Goal: Task Accomplishment & Management: Manage account settings

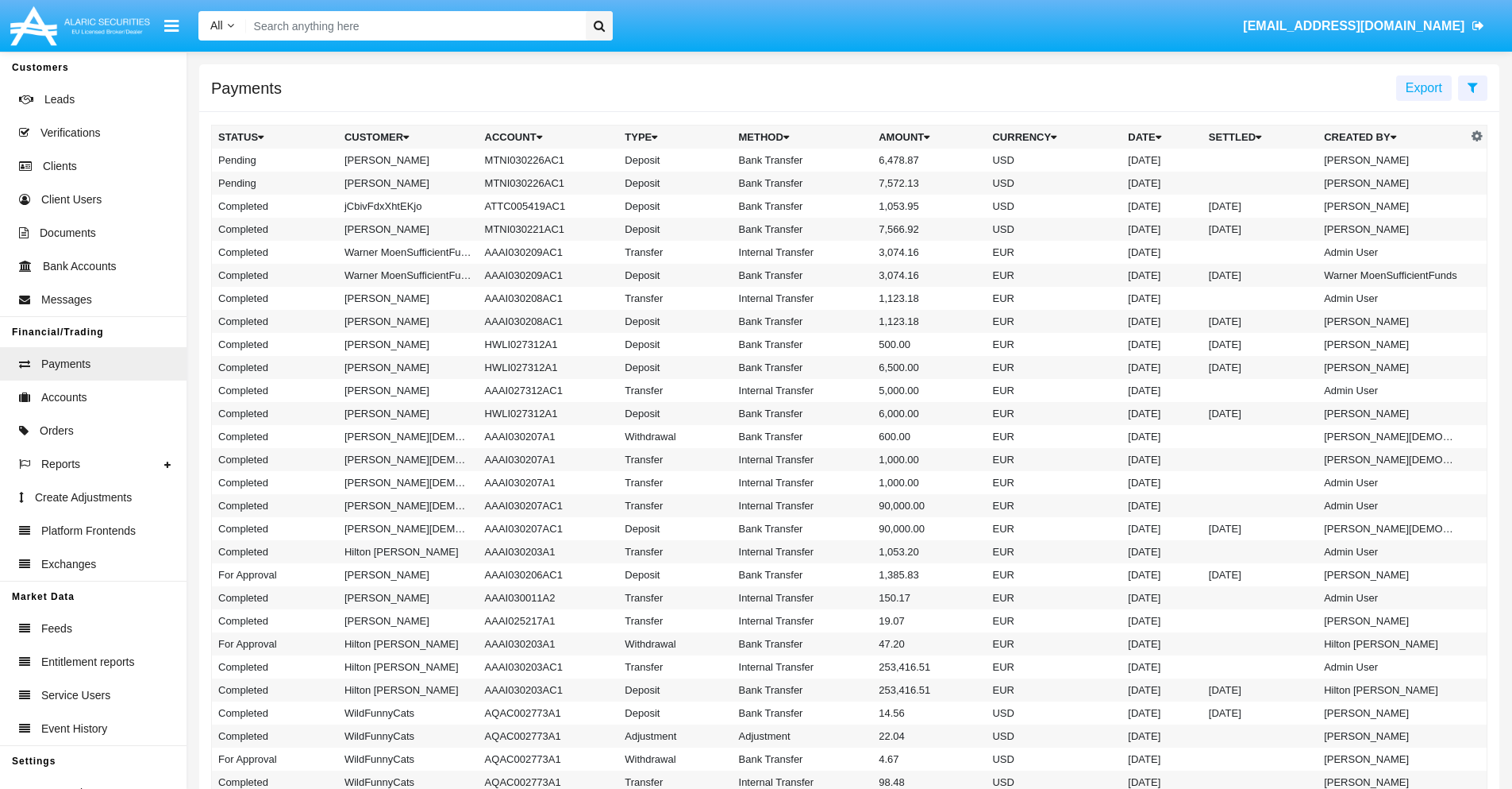
click at [1472, 87] on icon at bounding box center [1472, 87] width 11 height 12
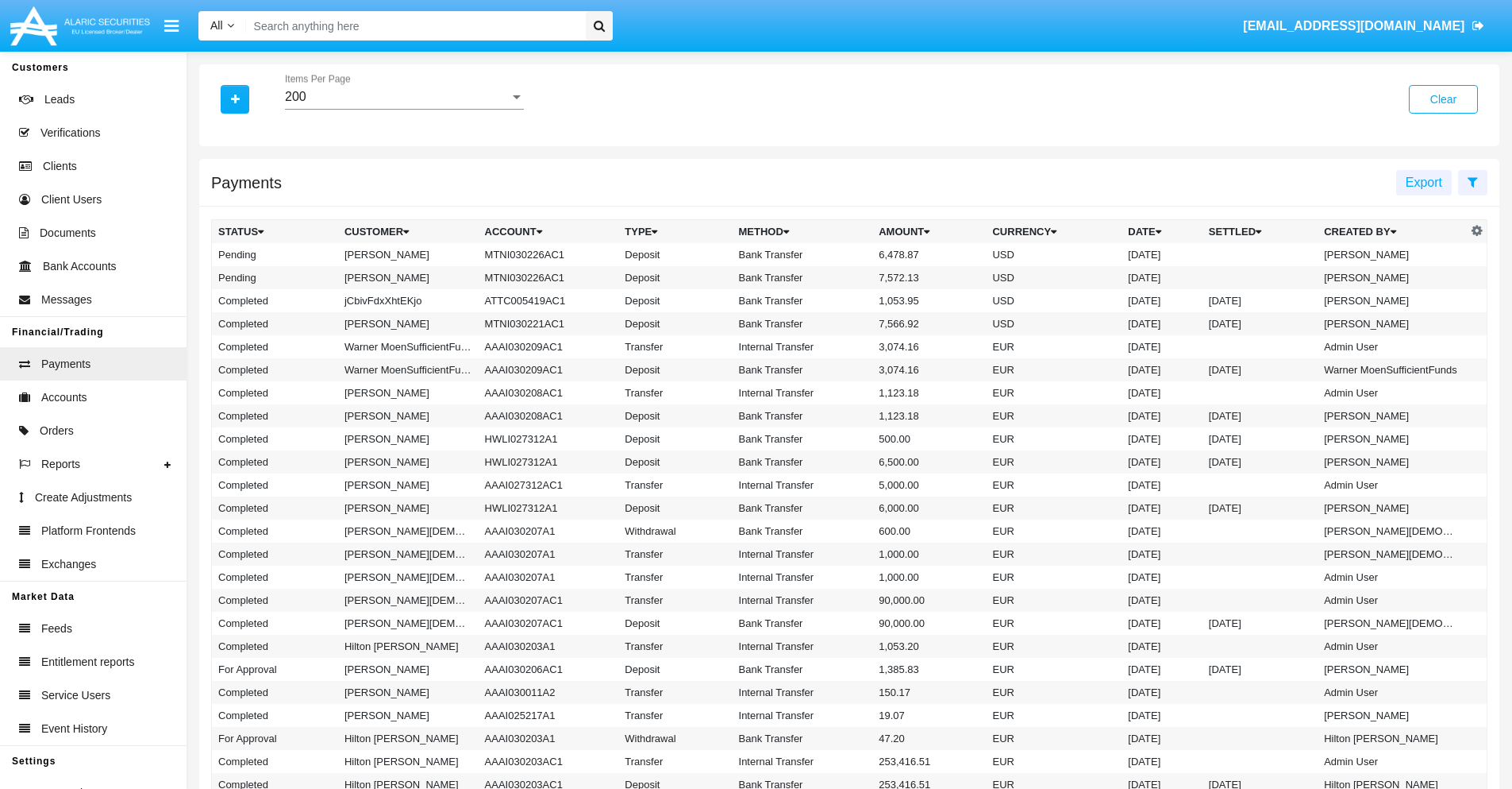
click at [404, 97] on div "200" at bounding box center [397, 97] width 224 height 14
click at [404, 109] on span "10" at bounding box center [404, 109] width 239 height 38
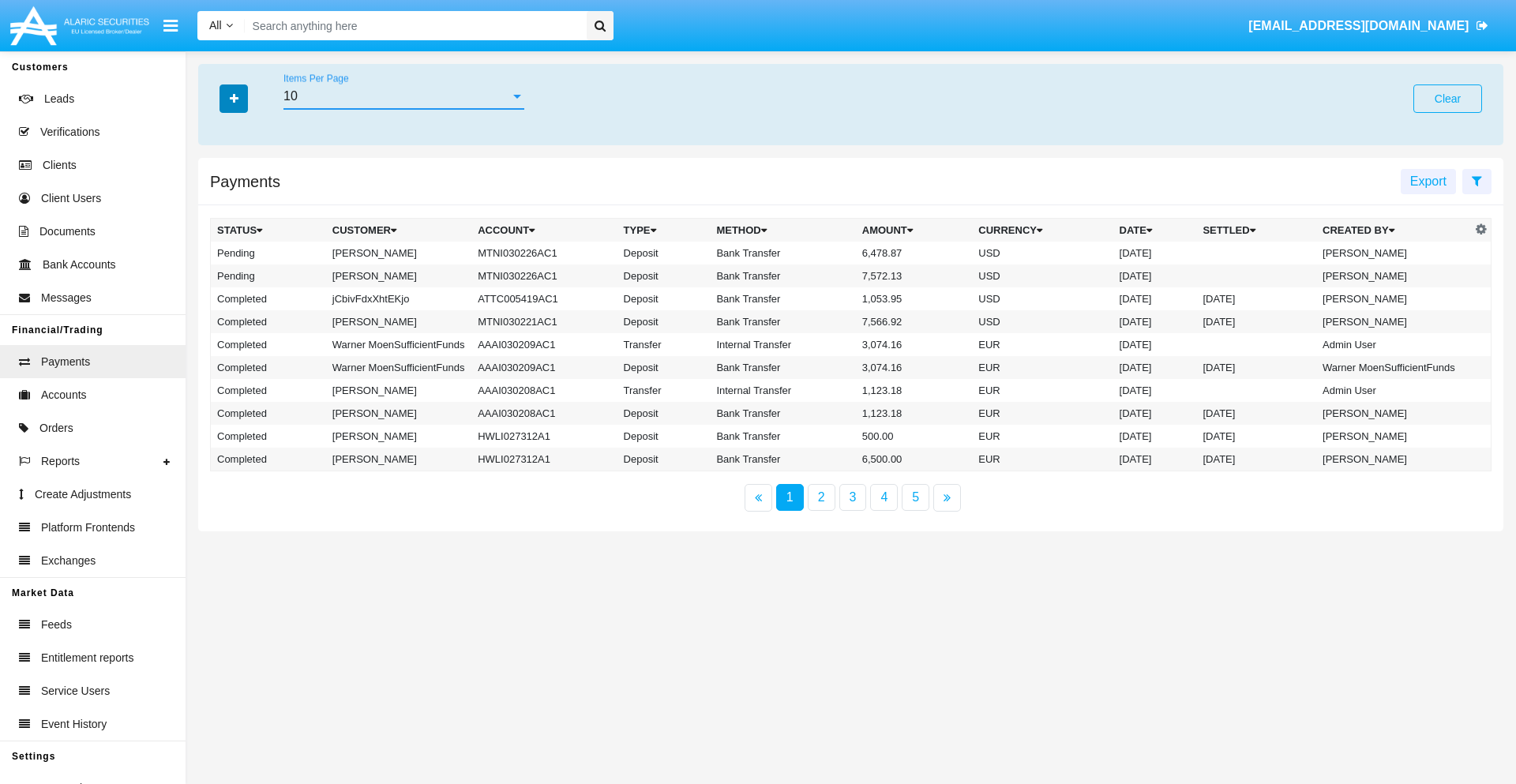
click at [234, 98] on icon "button" at bounding box center [234, 98] width 9 height 11
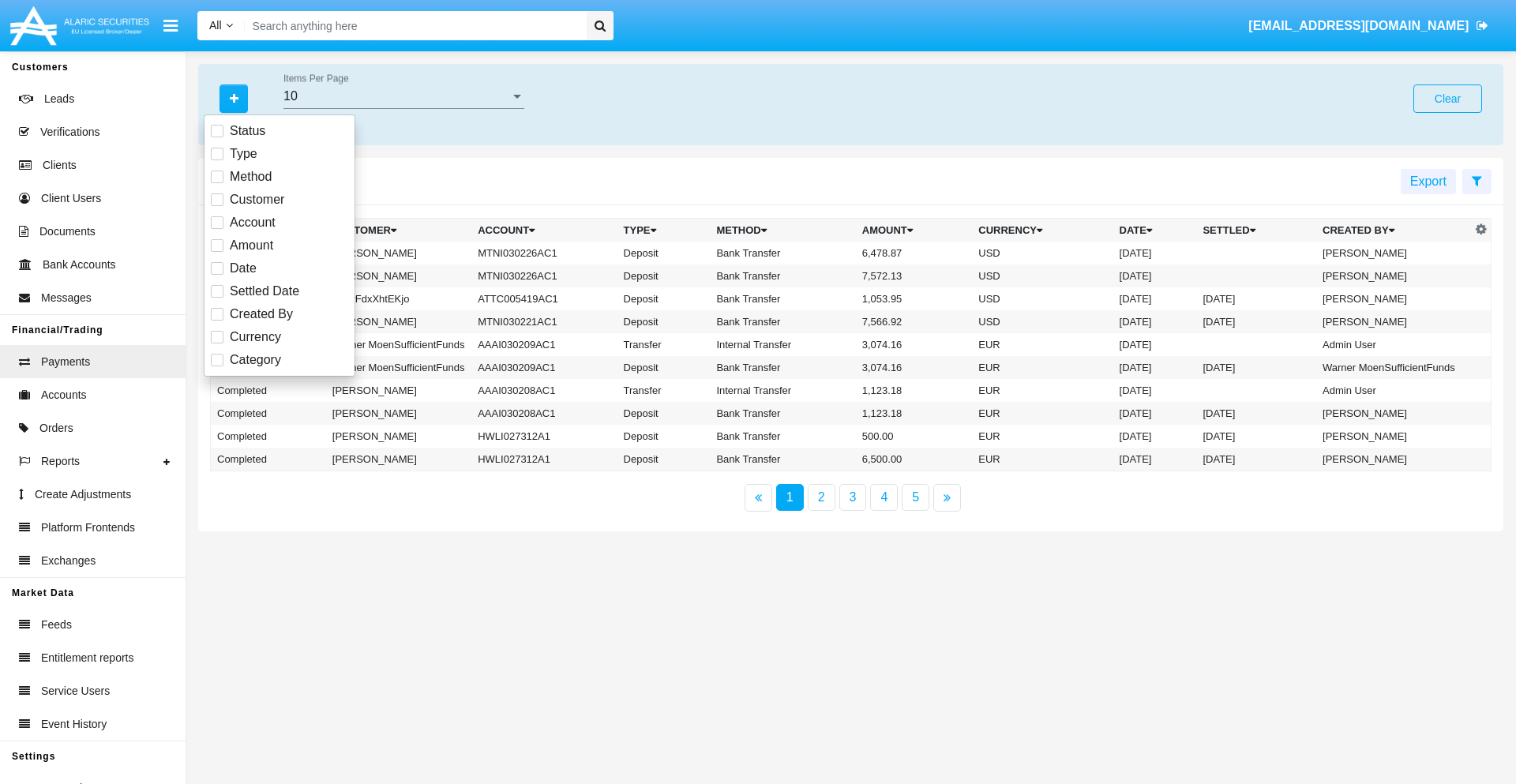
click at [247, 131] on span "Status" at bounding box center [247, 130] width 35 height 19
click at [217, 137] on input "Status" at bounding box center [217, 137] width 1 height 1
checkbox input "true"
click at [234, 98] on icon "button" at bounding box center [234, 98] width 9 height 11
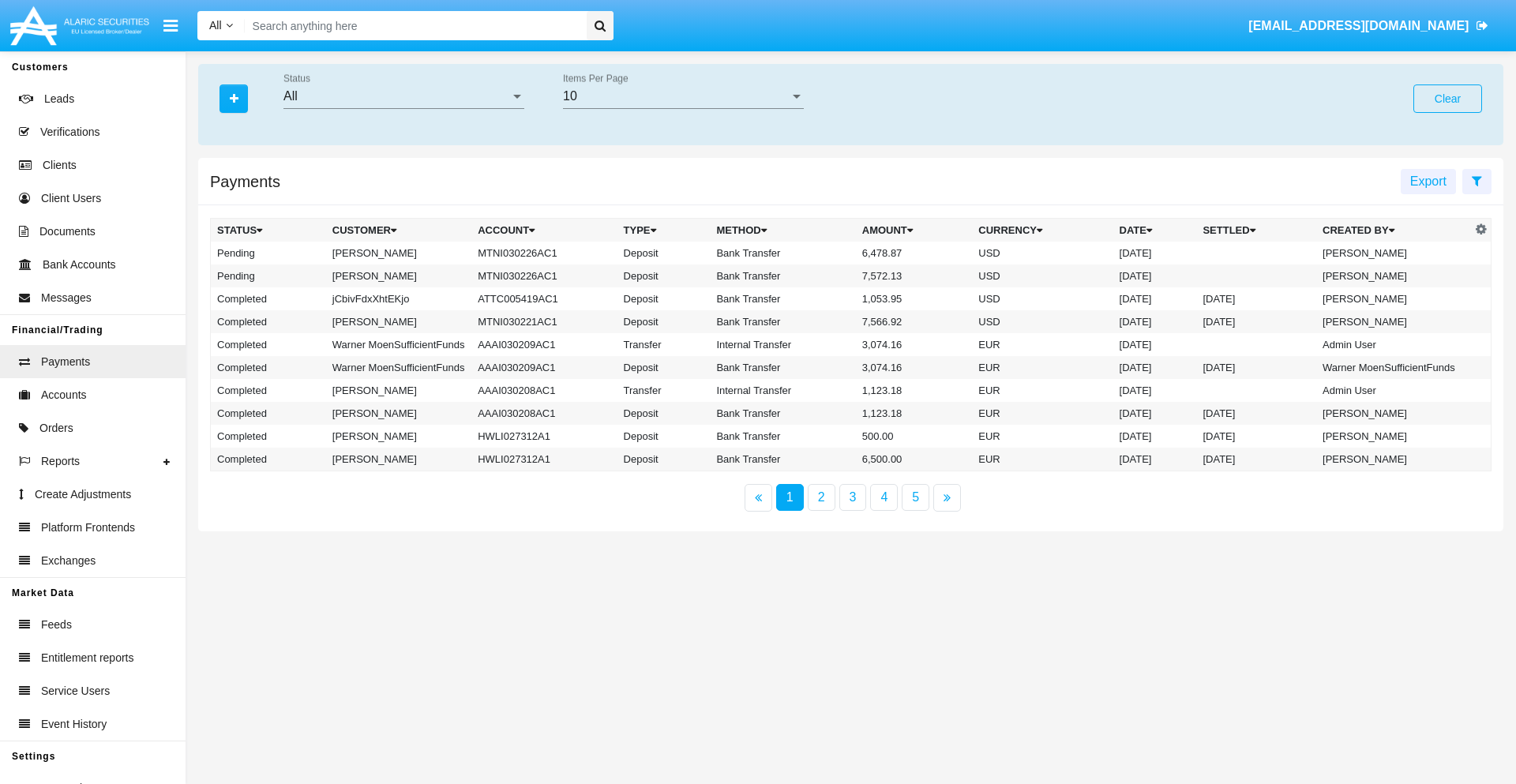
click at [404, 96] on div "All" at bounding box center [396, 96] width 226 height 14
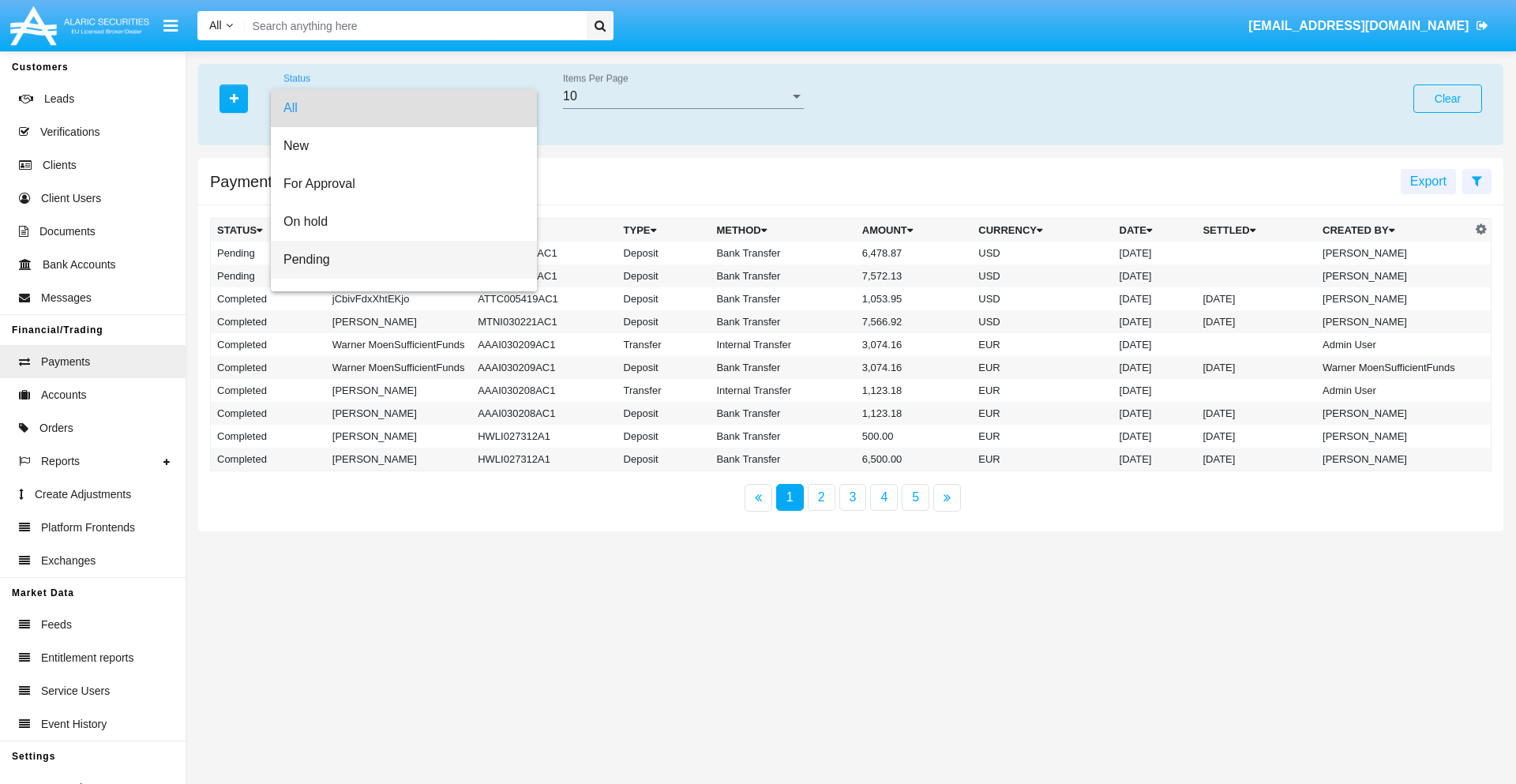
click at [397, 260] on span "Pending" at bounding box center [404, 260] width 241 height 38
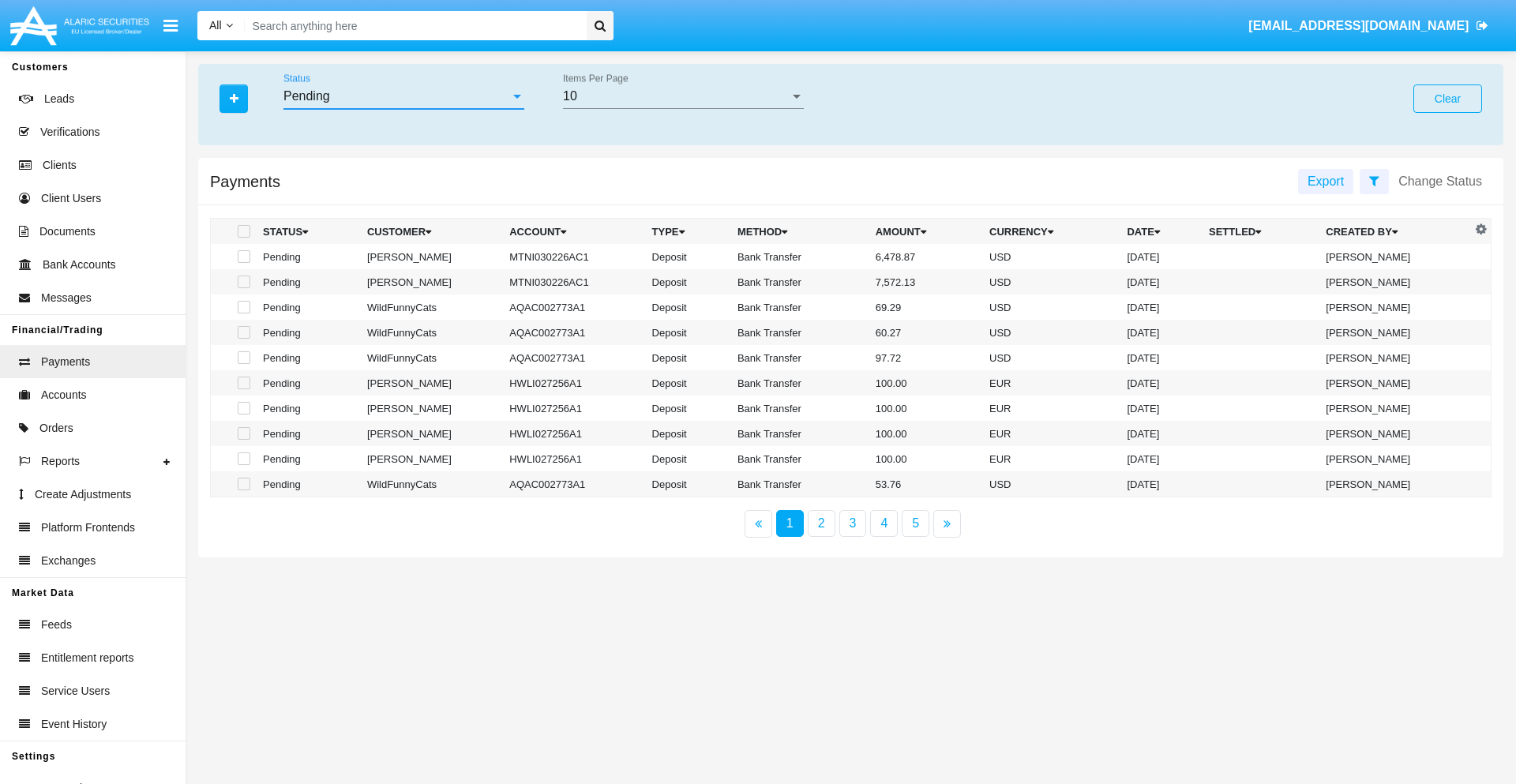
click at [242, 231] on span at bounding box center [244, 230] width 12 height 12
click at [243, 238] on input "checkbox" at bounding box center [243, 238] width 1 height 1
checkbox input "true"
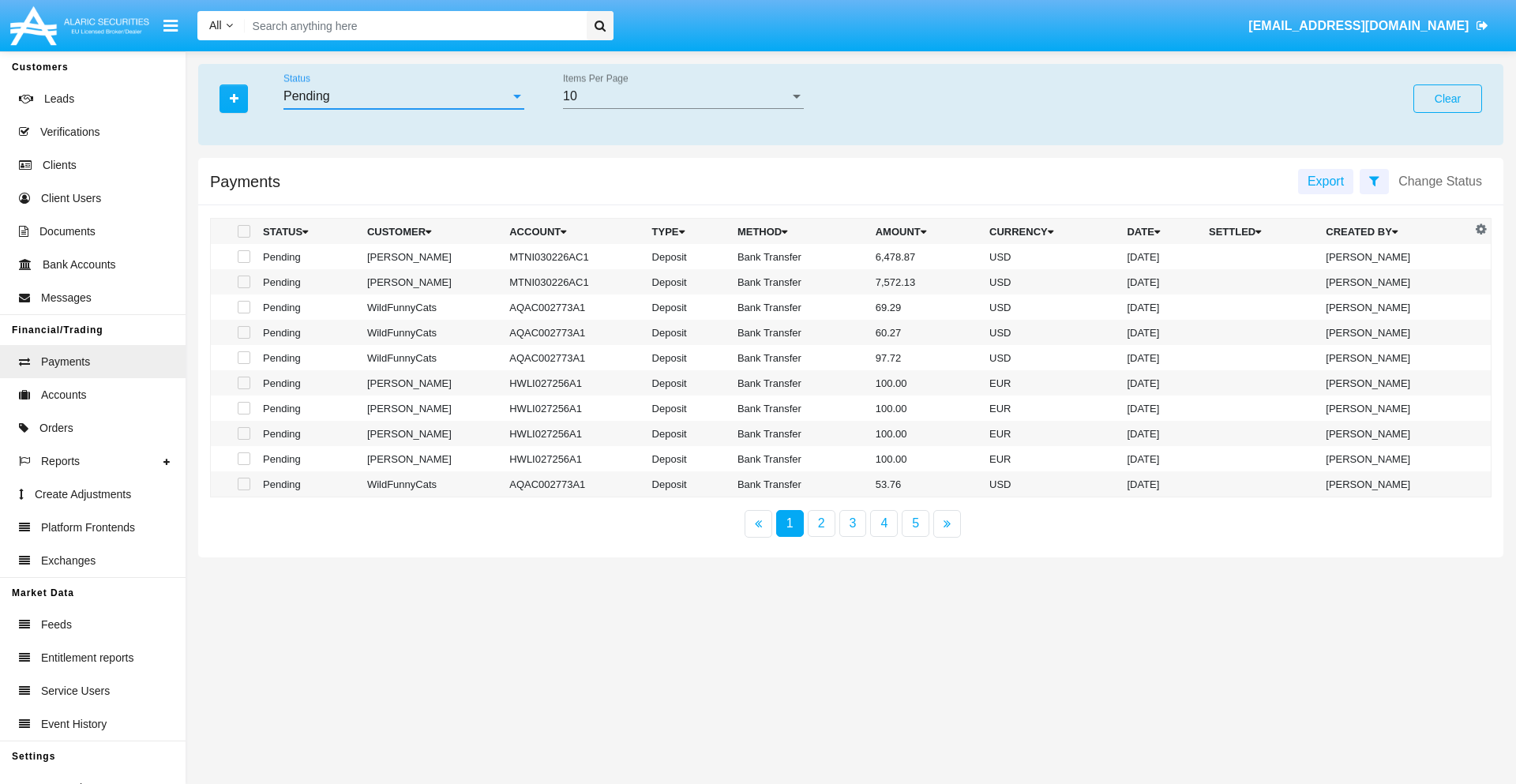
checkbox input "true"
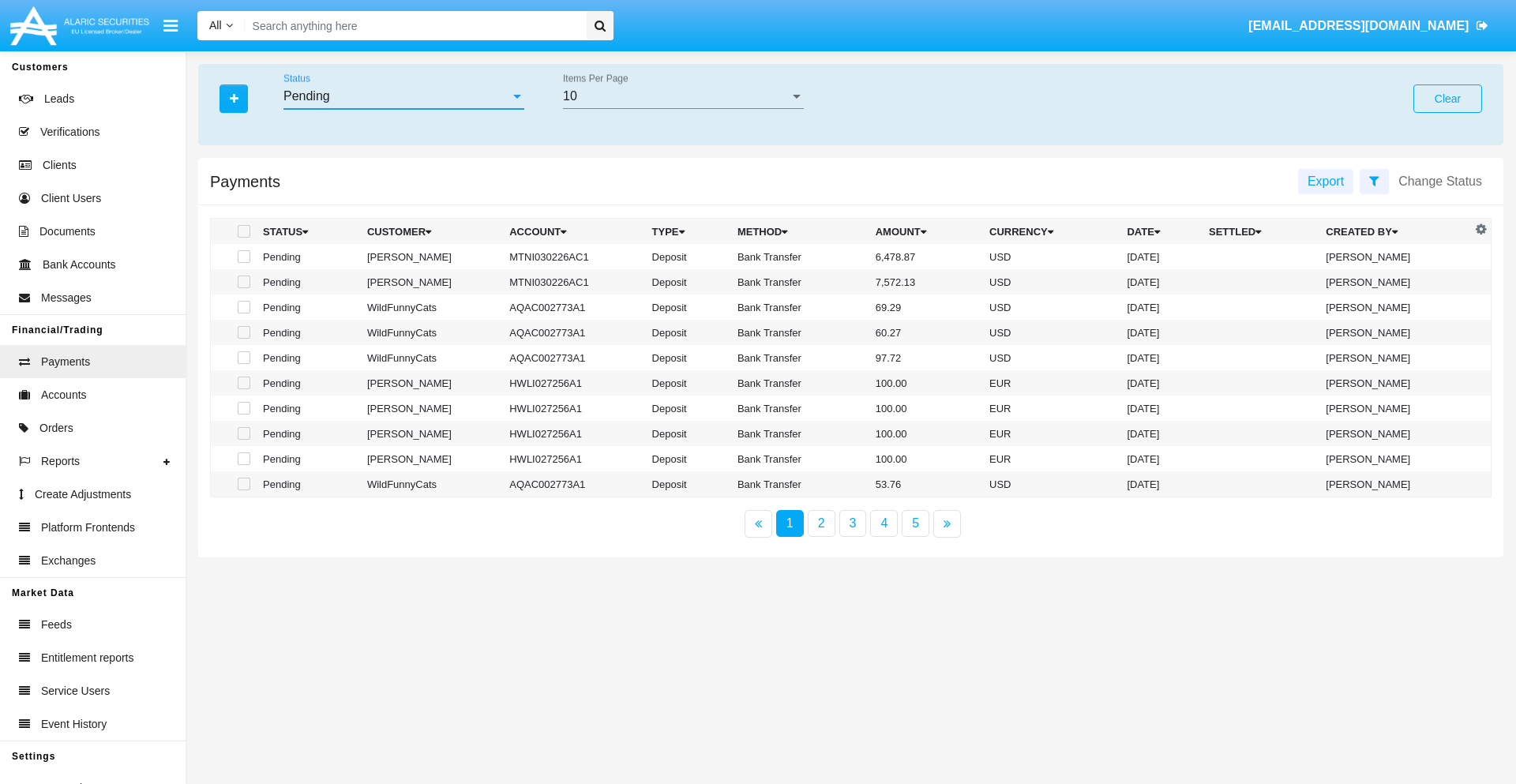
checkbox input "true"
click at [242, 231] on span at bounding box center [244, 230] width 12 height 12
click at [243, 238] on input "checkbox" at bounding box center [243, 238] width 1 height 1
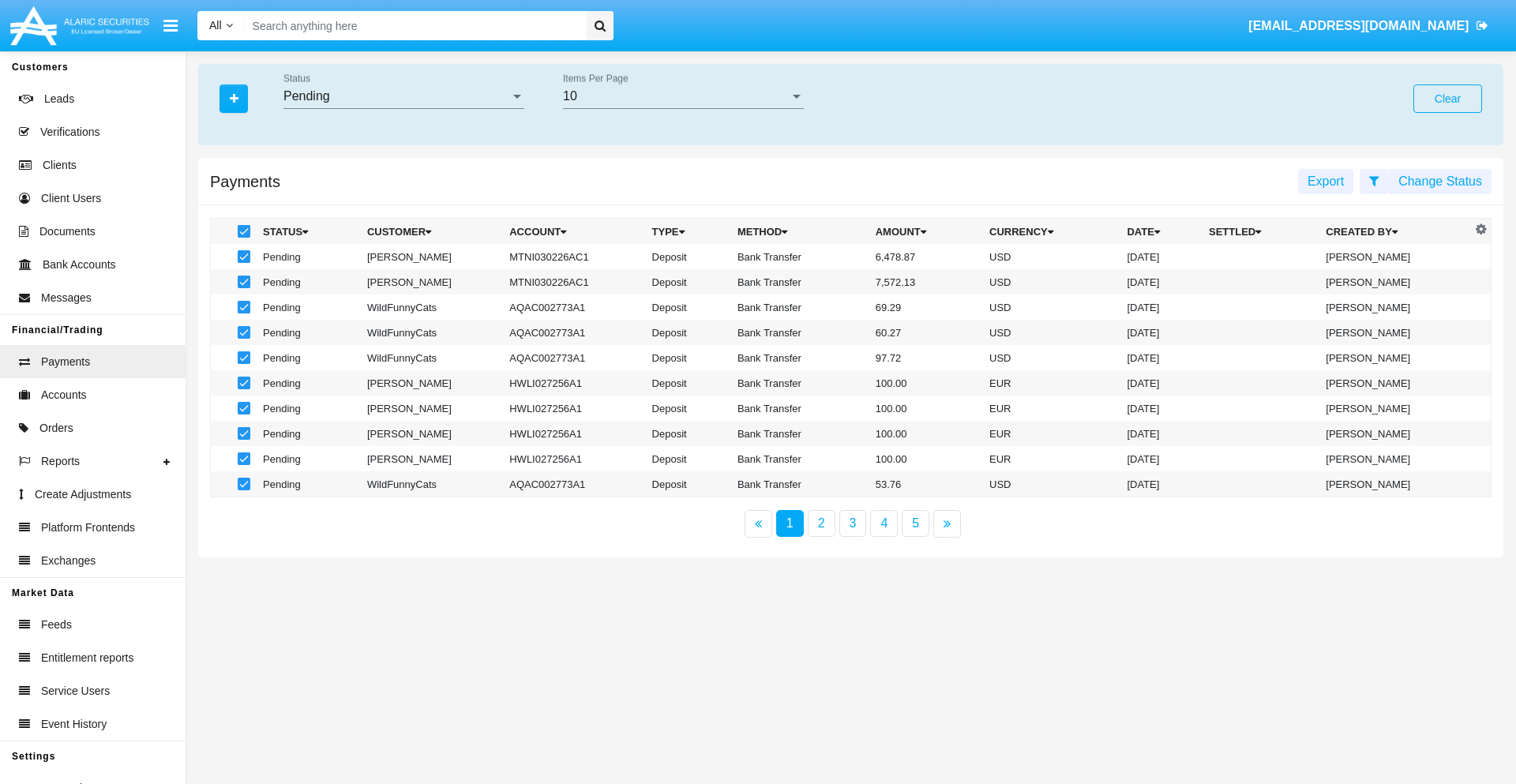
checkbox input "false"
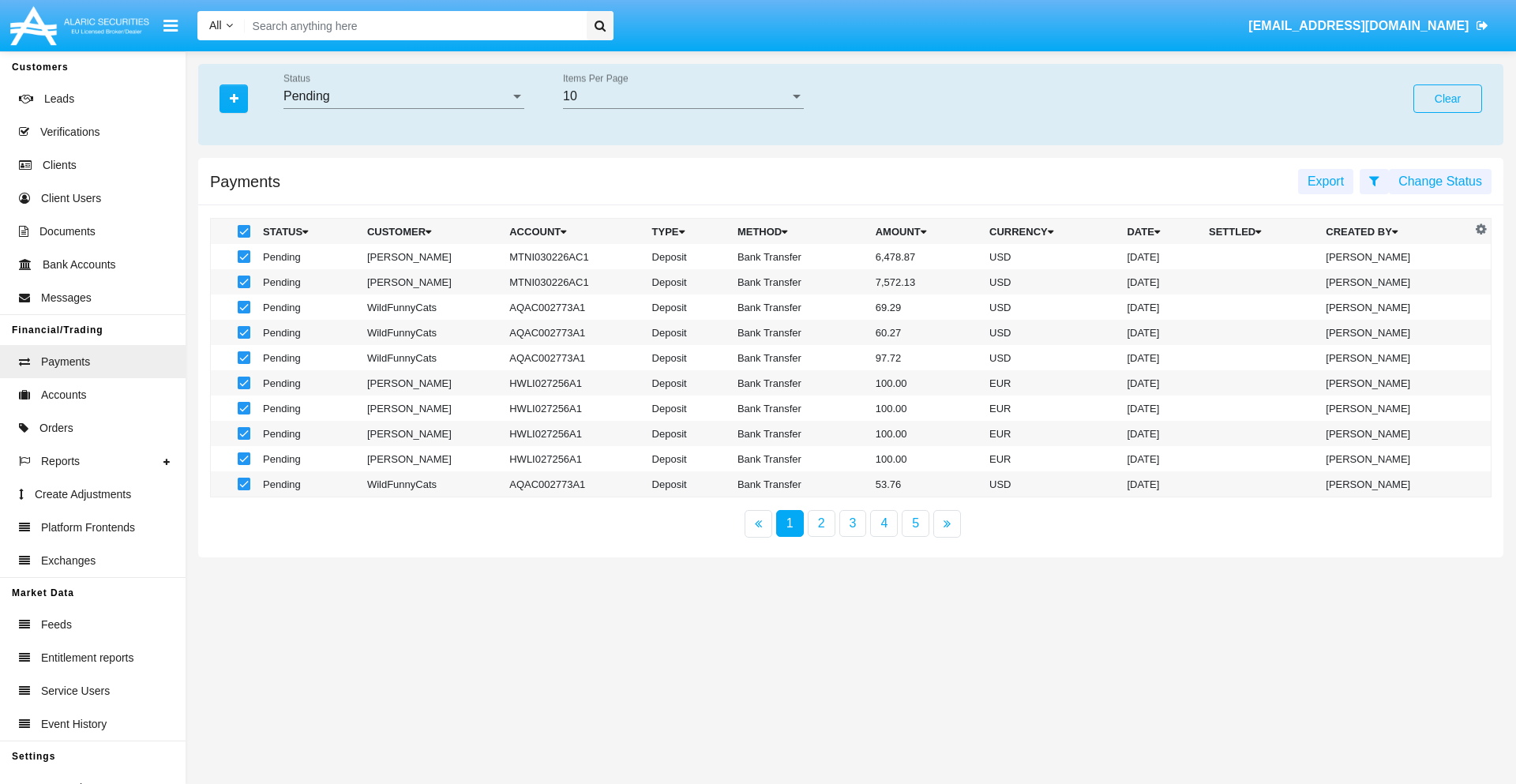
checkbox input "false"
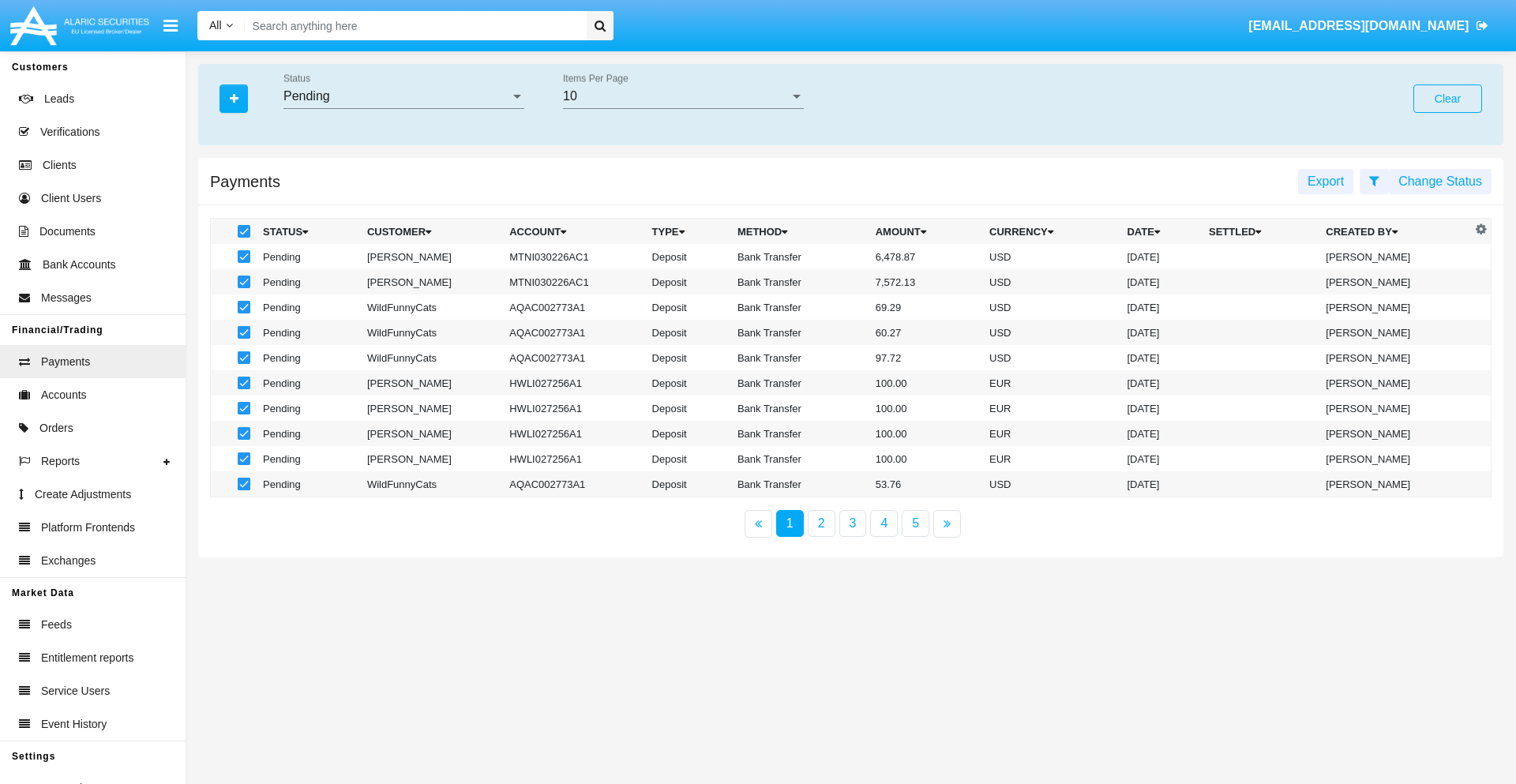
checkbox input "false"
click at [242, 257] on span at bounding box center [244, 256] width 12 height 12
click at [243, 262] on input "checkbox" at bounding box center [243, 262] width 1 height 1
checkbox input "true"
